Goal: Information Seeking & Learning: Learn about a topic

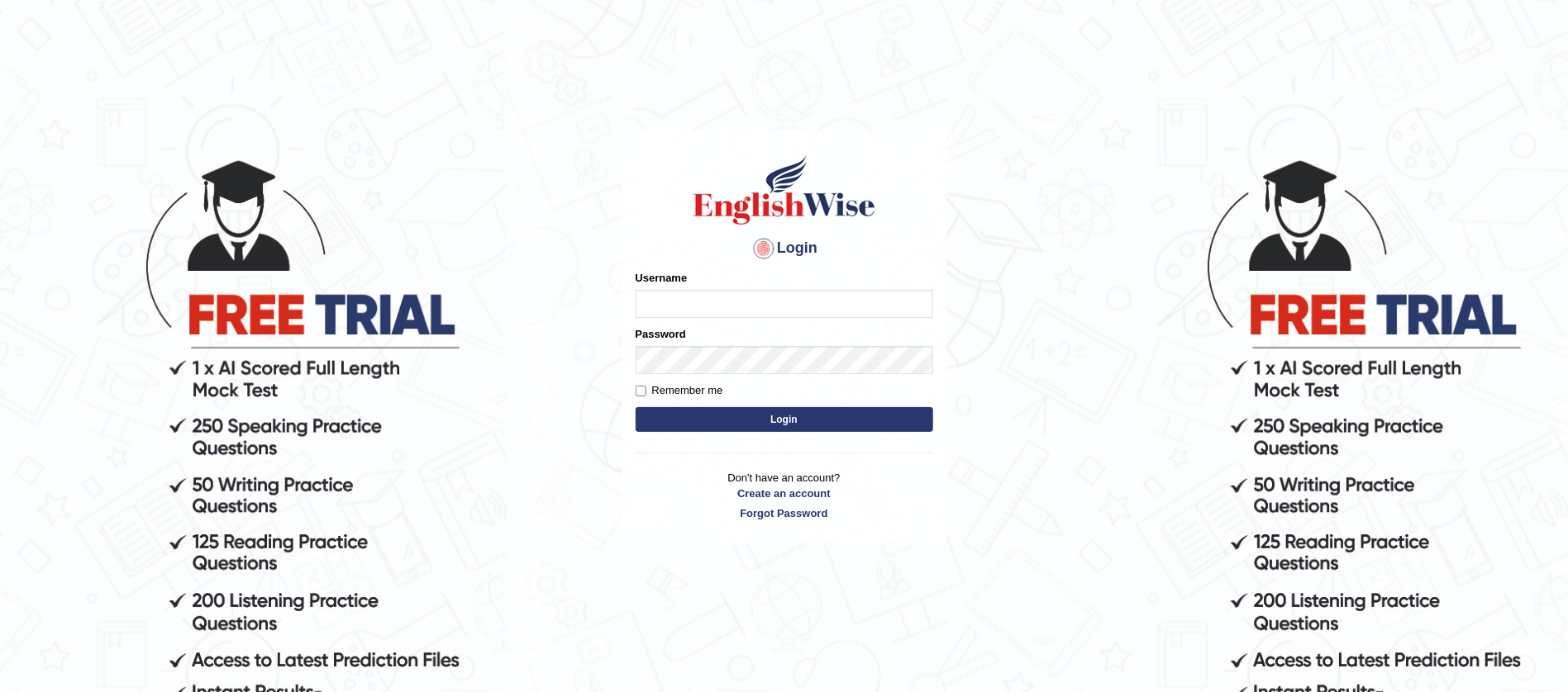
type input "Joelmensah_parramatta"
click at [786, 426] on button "Login" at bounding box center [784, 420] width 298 height 25
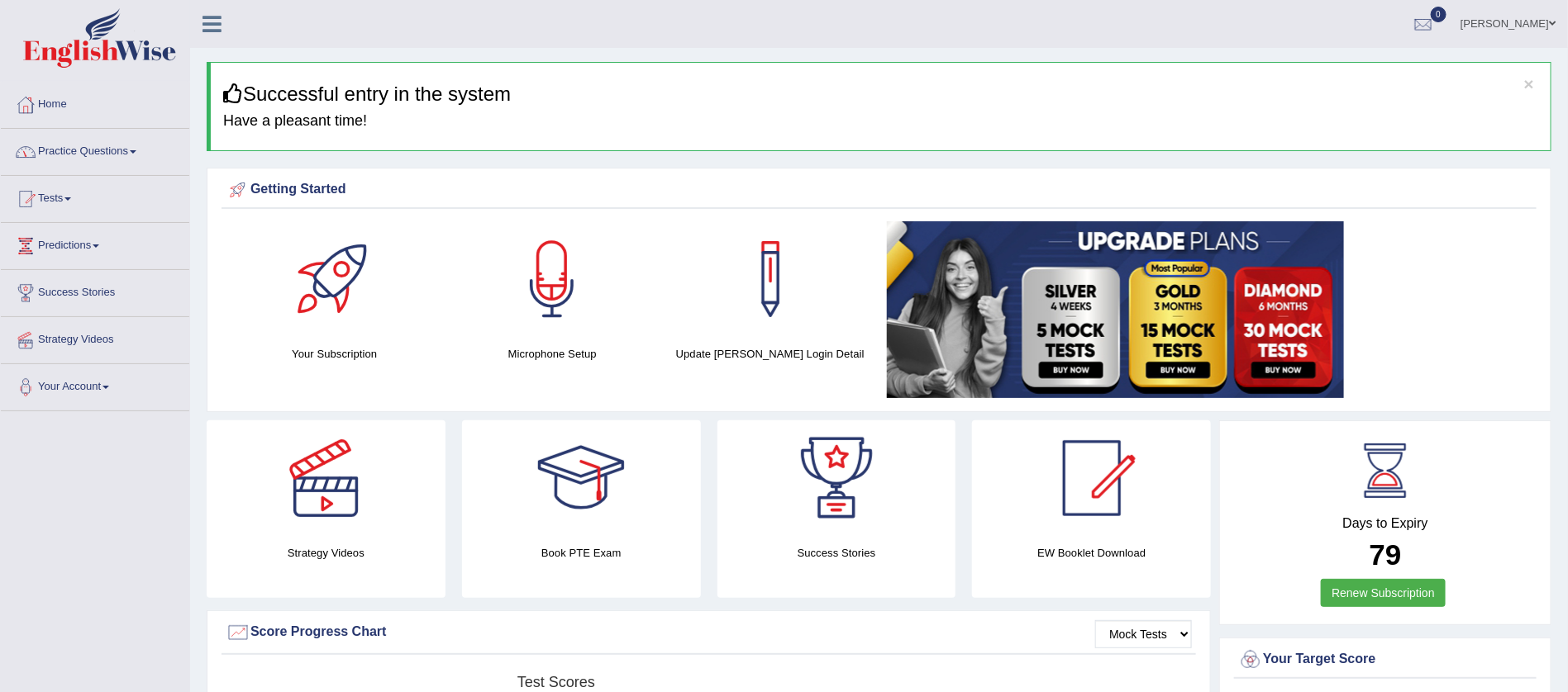
click at [83, 147] on link "Practice Questions" at bounding box center [95, 149] width 188 height 42
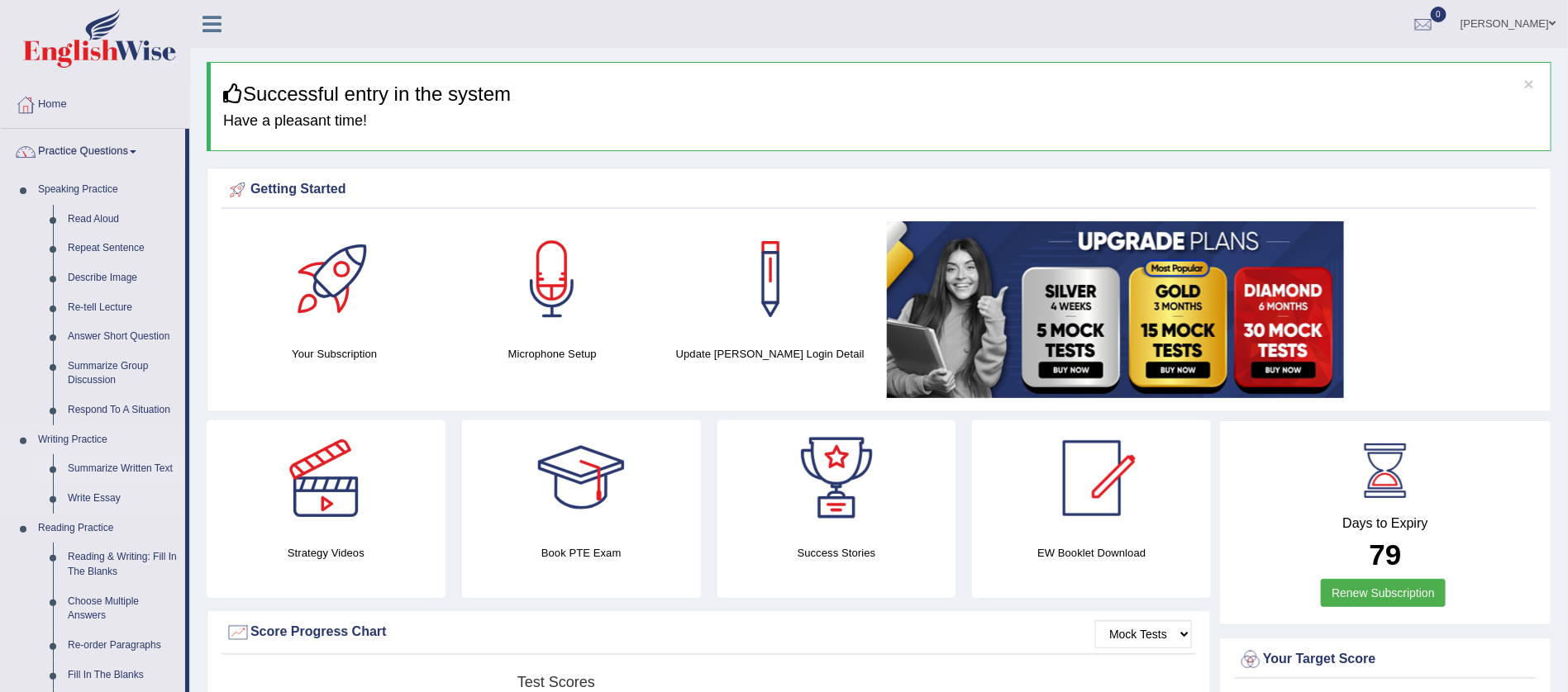
click at [106, 466] on link "Summarize Written Text" at bounding box center [123, 469] width 124 height 29
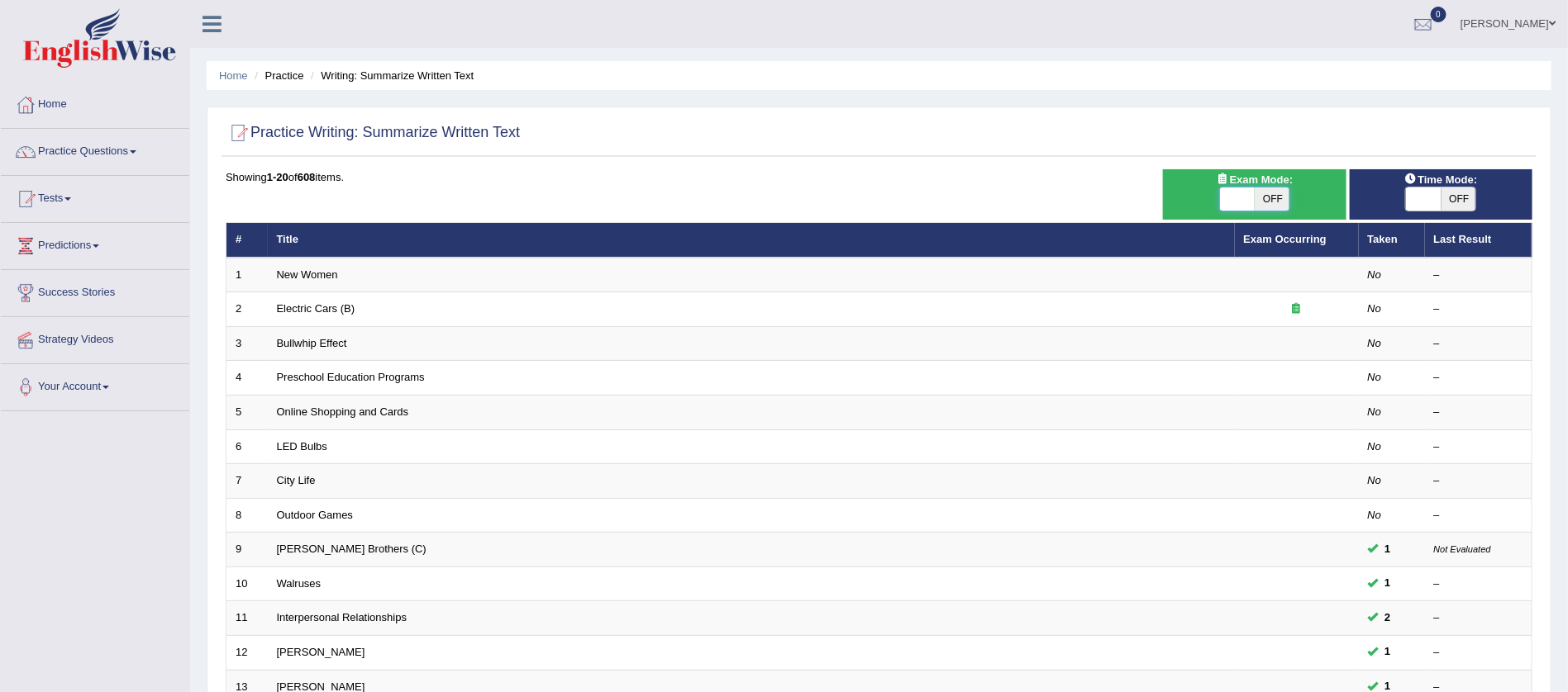
click at [1237, 194] on span at bounding box center [1237, 199] width 35 height 23
checkbox input "true"
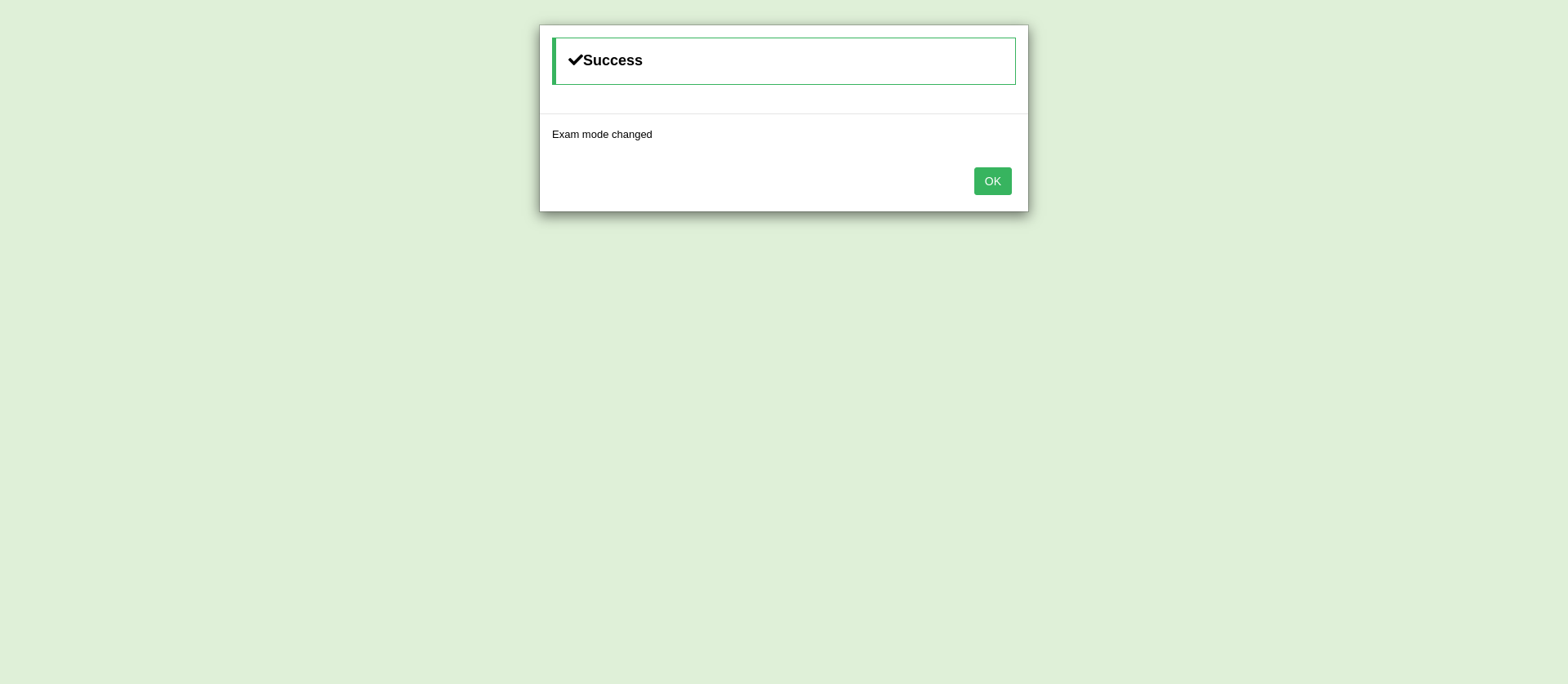
click at [1000, 169] on button "OK" at bounding box center [993, 182] width 38 height 28
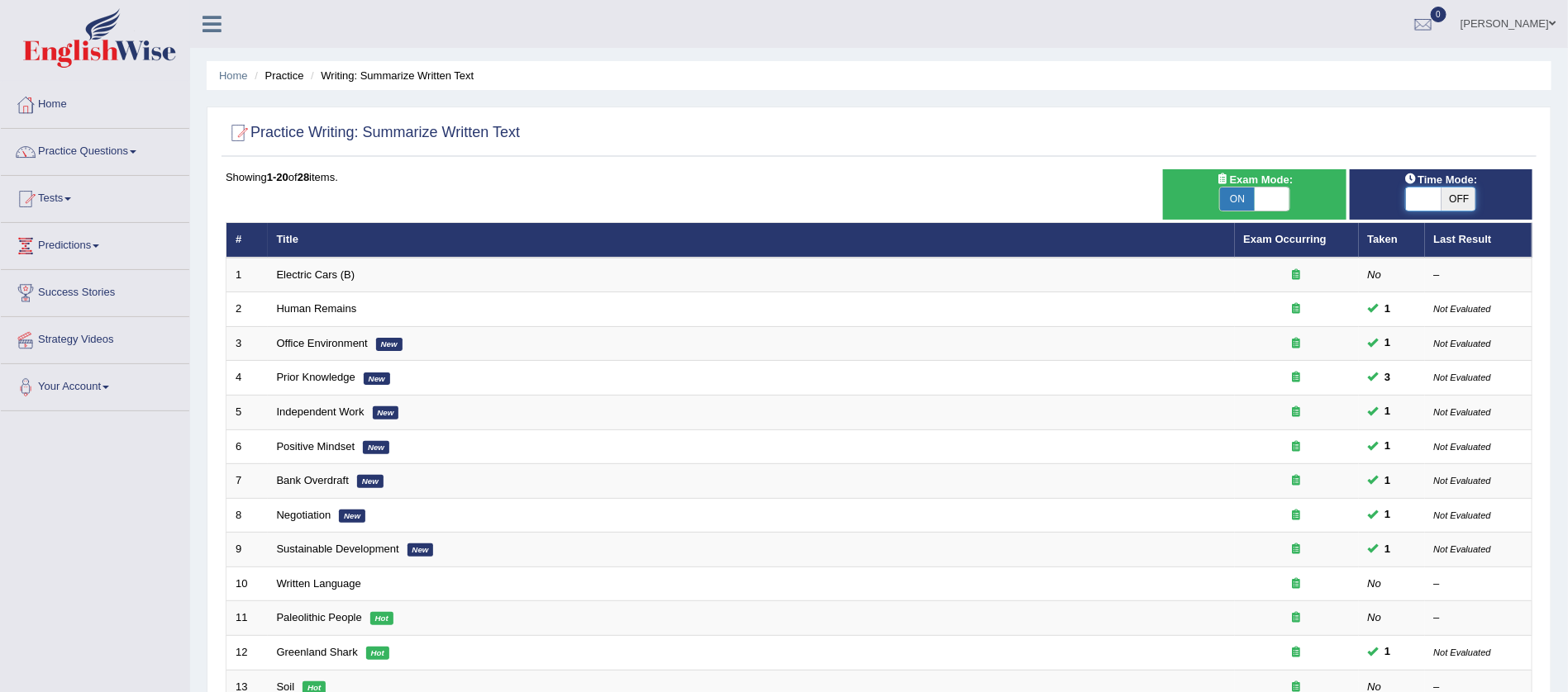
click at [1428, 194] on span at bounding box center [1423, 199] width 35 height 23
checkbox input "true"
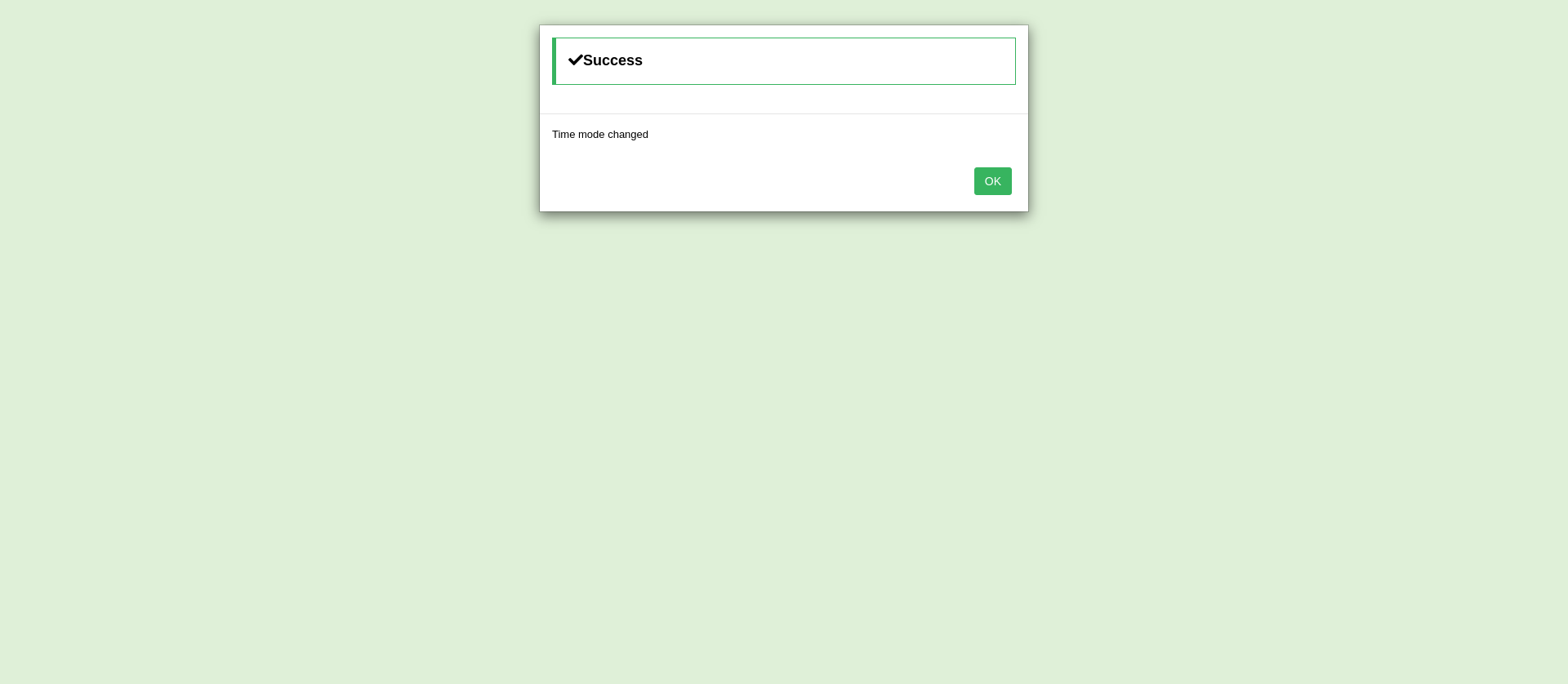
click at [999, 176] on button "OK" at bounding box center [993, 182] width 38 height 28
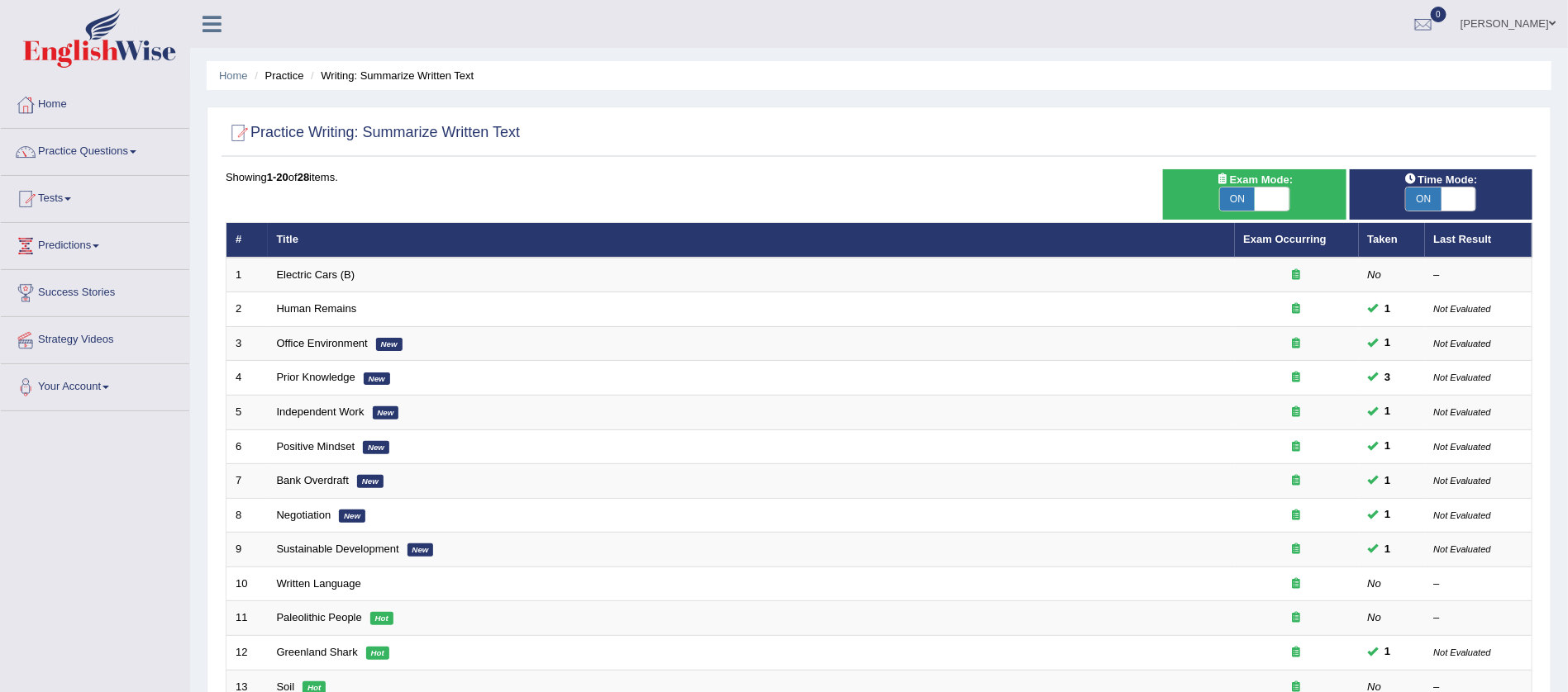
click at [1552, 24] on span at bounding box center [1552, 23] width 6 height 11
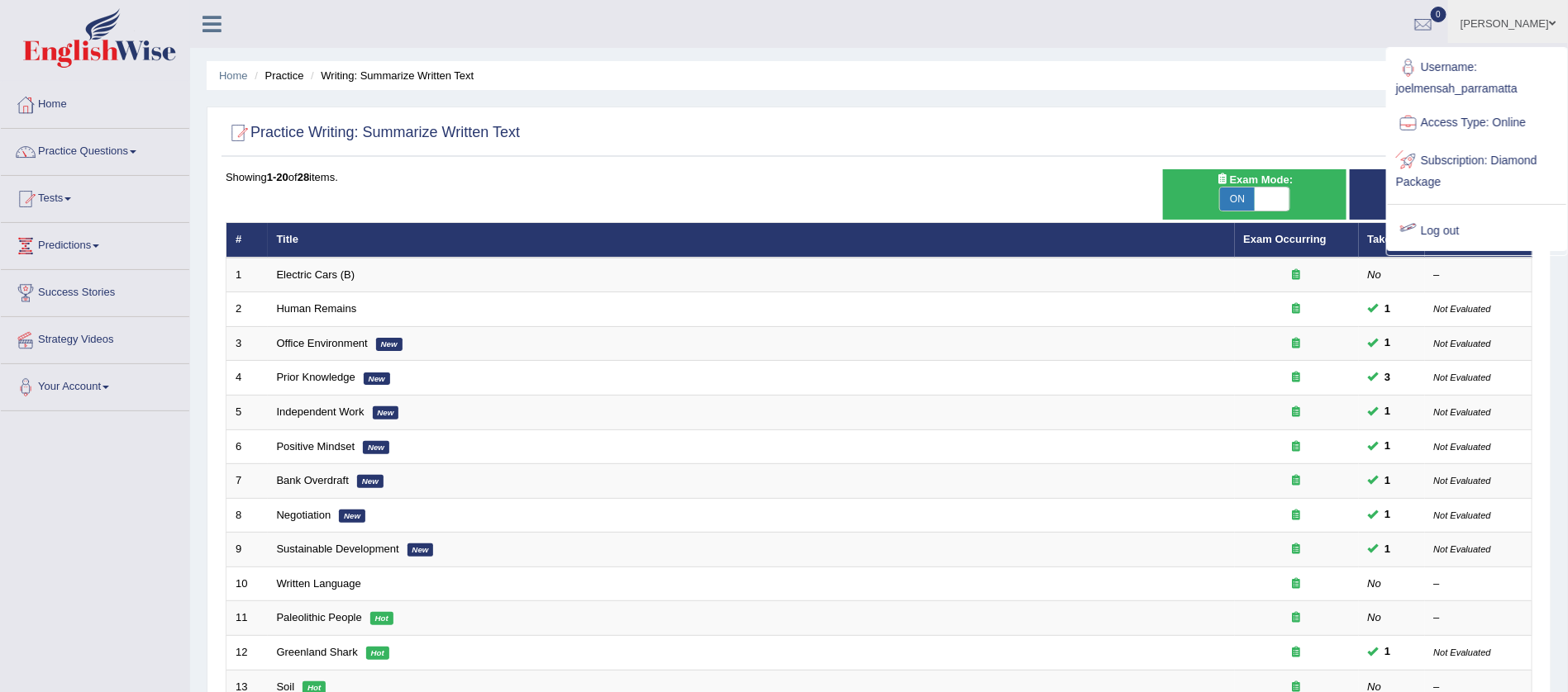
click at [1449, 224] on link "Log out" at bounding box center [1477, 231] width 179 height 38
